Goal: Find specific page/section: Find specific page/section

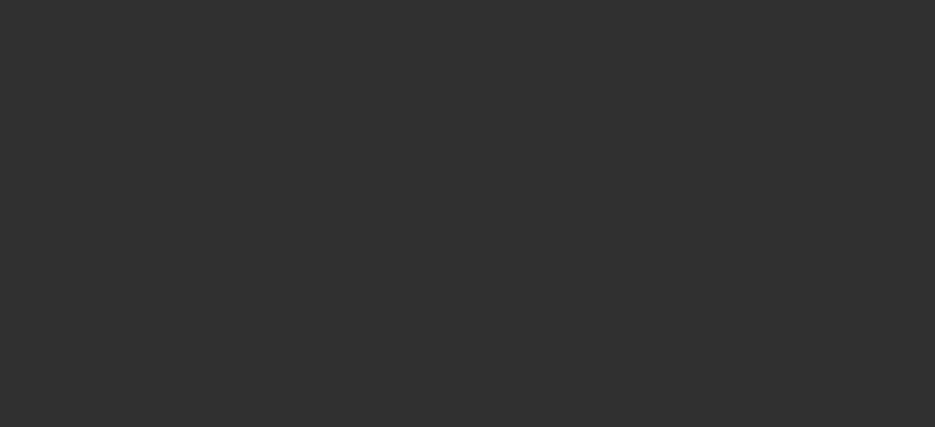
select select "10"
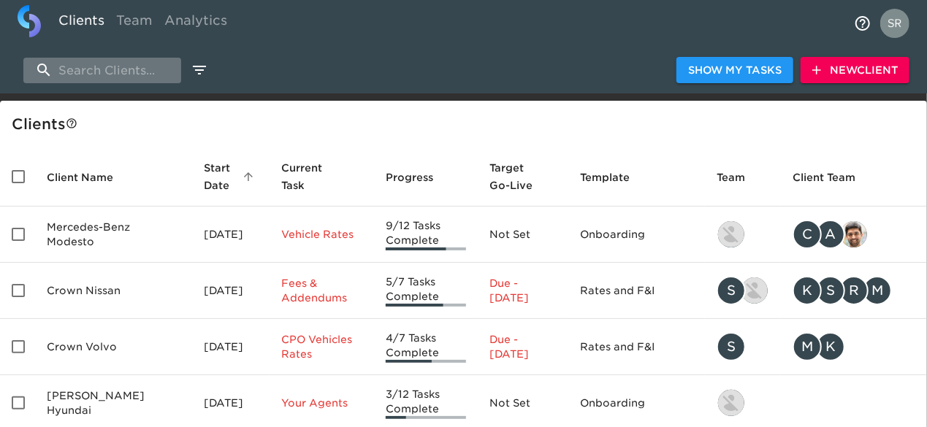
click at [75, 64] on input "search" at bounding box center [102, 71] width 158 height 26
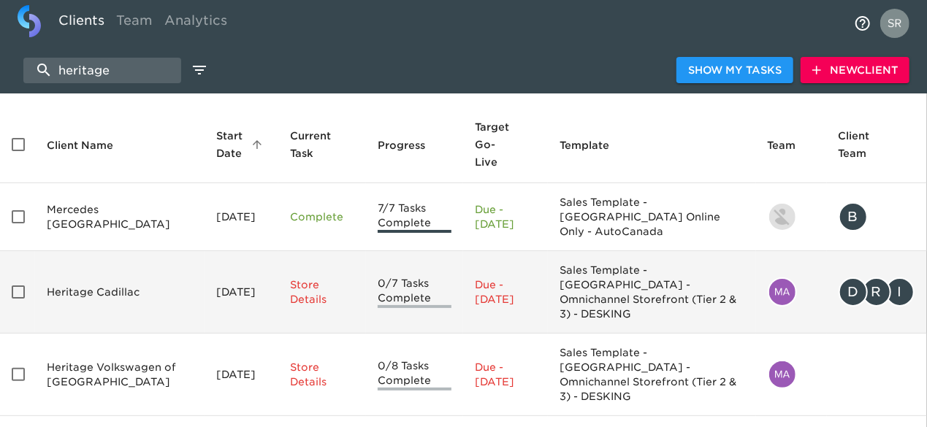
scroll to position [42, 0]
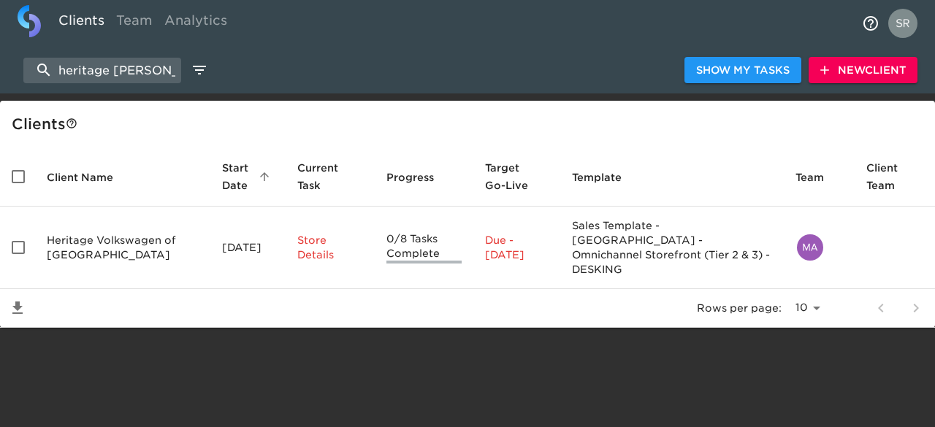
type input "heritage [PERSON_NAME]"
